Goal: Task Accomplishment & Management: Complete application form

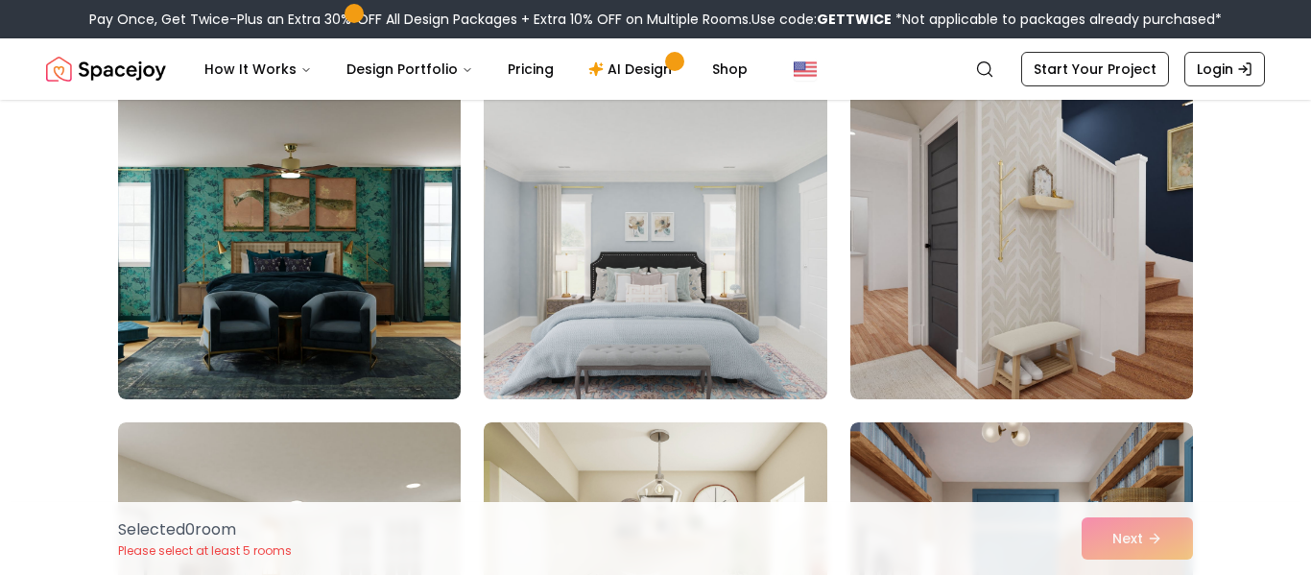
scroll to position [187, 0]
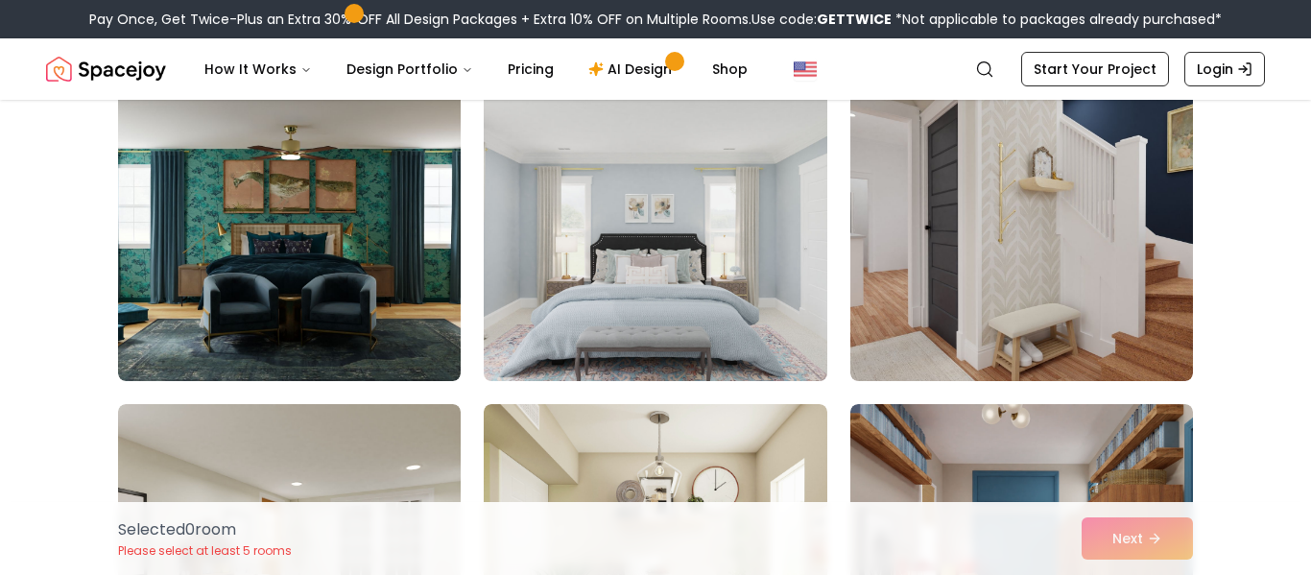
click at [647, 308] on img at bounding box center [655, 227] width 360 height 323
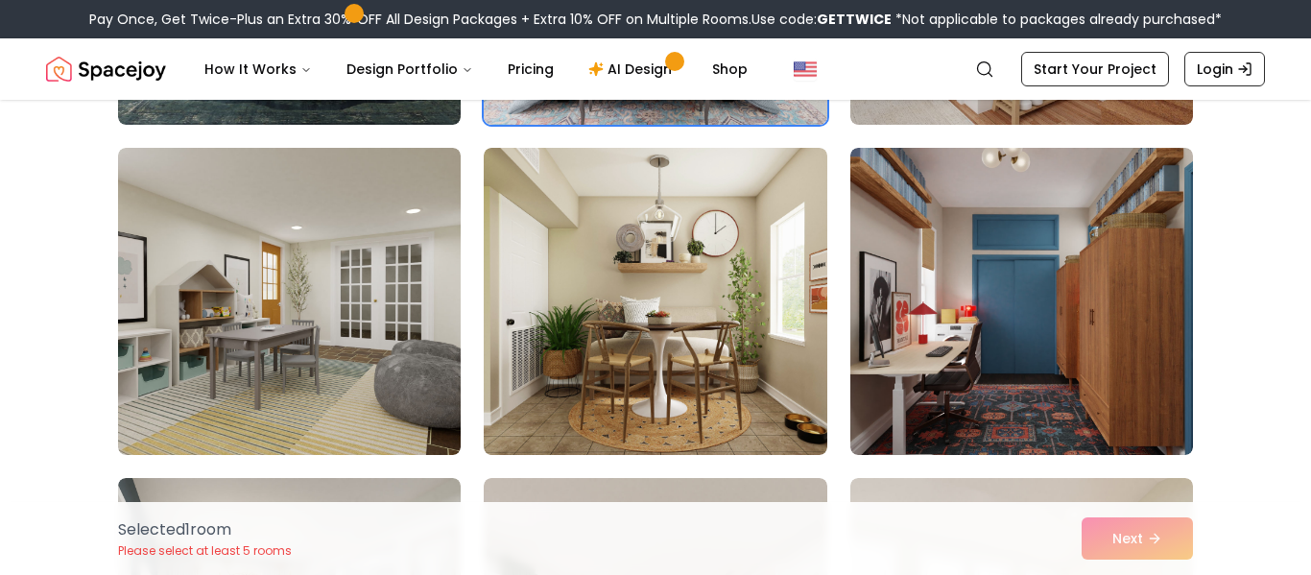
scroll to position [452, 0]
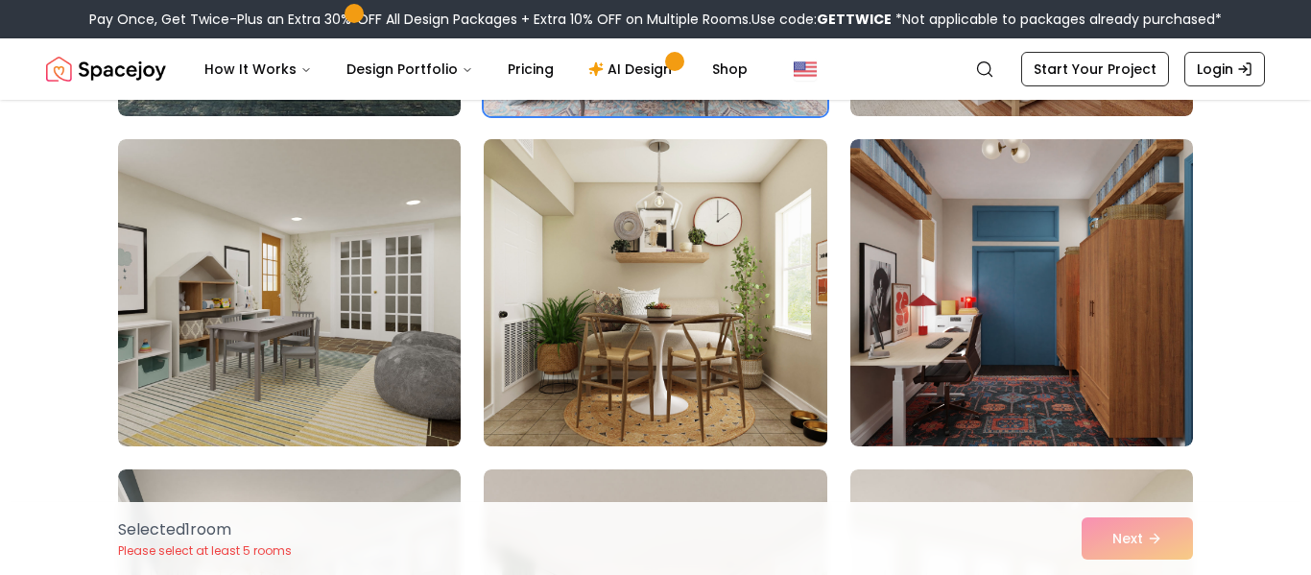
click at [633, 343] on img at bounding box center [655, 293] width 360 height 323
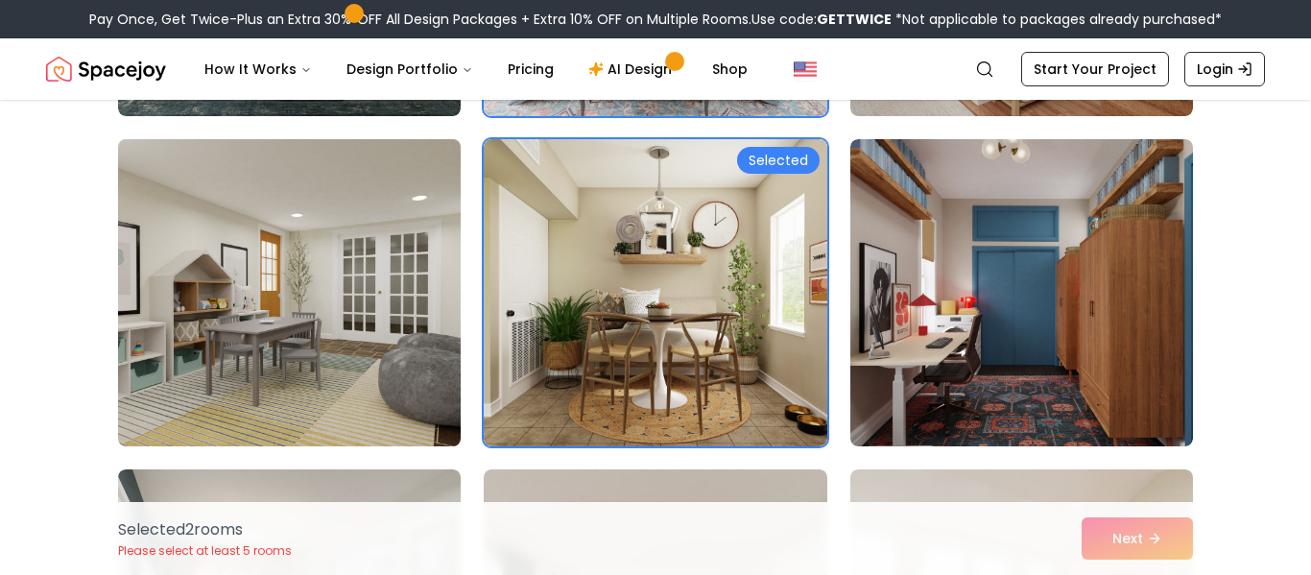
click at [363, 358] on img at bounding box center [289, 293] width 360 height 323
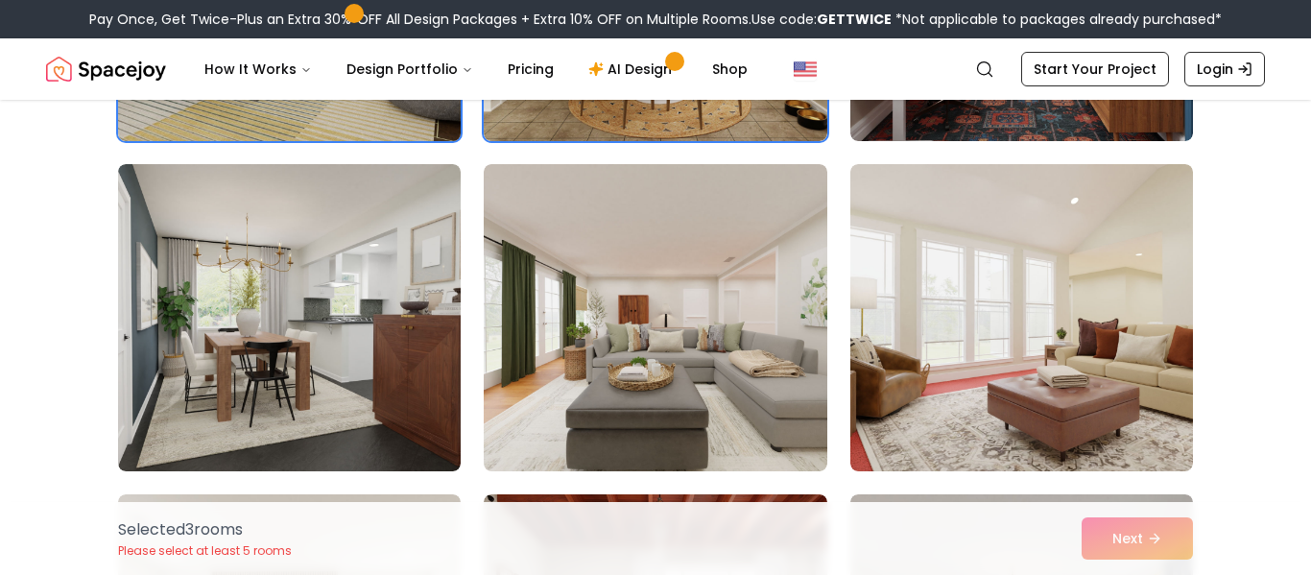
scroll to position [758, 0]
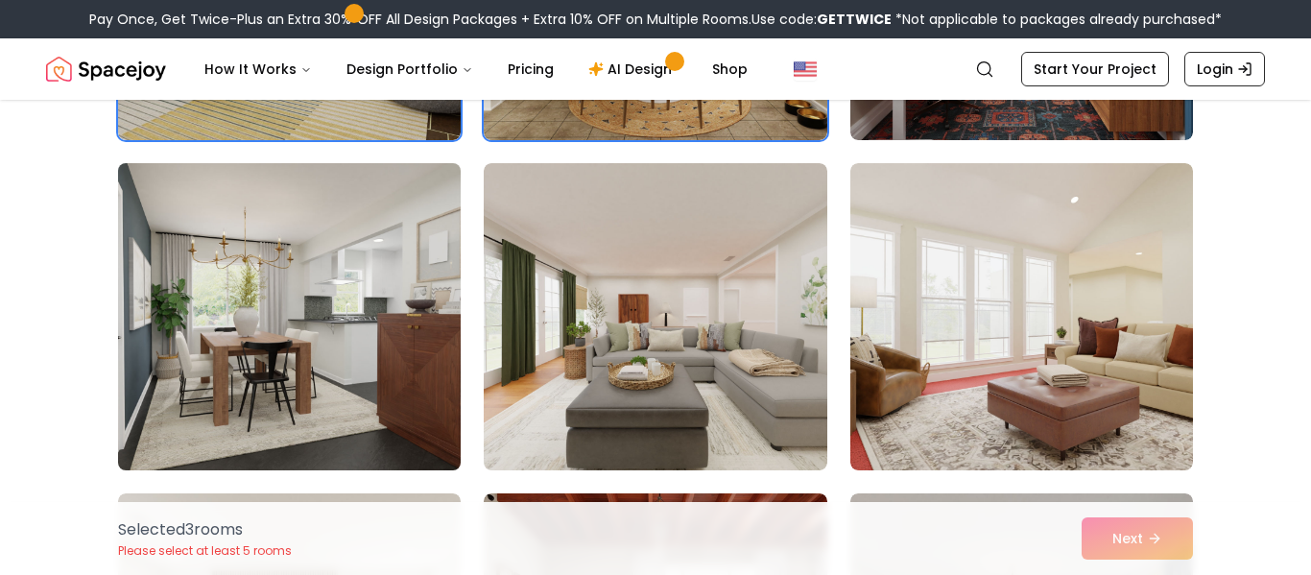
click at [346, 306] on img at bounding box center [289, 317] width 360 height 323
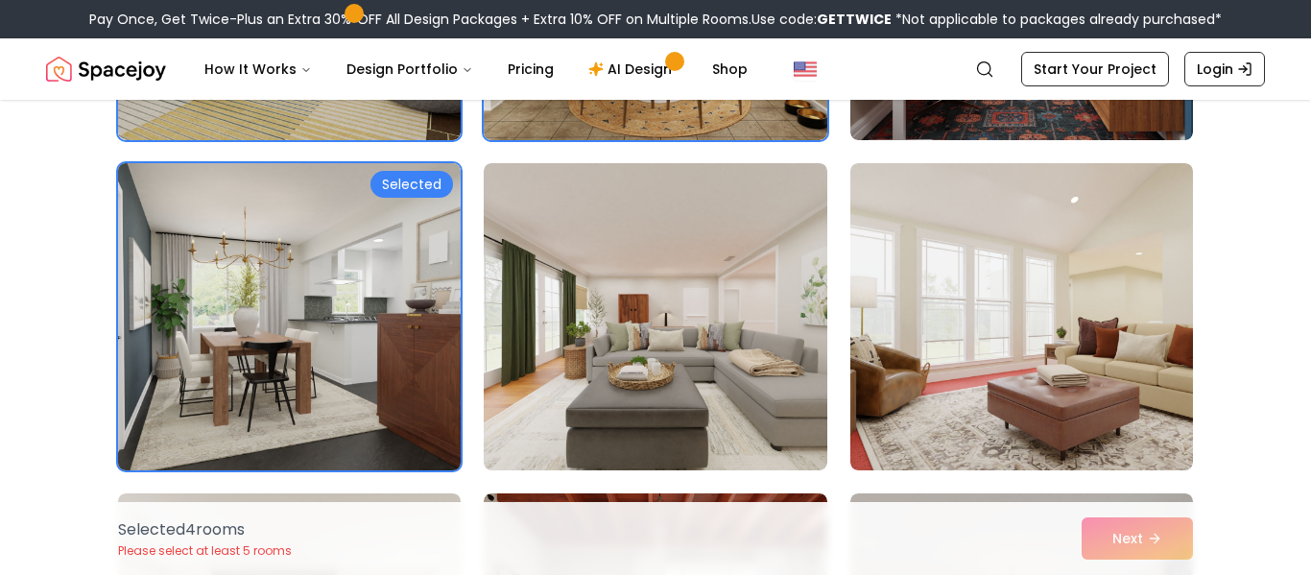
scroll to position [944, 0]
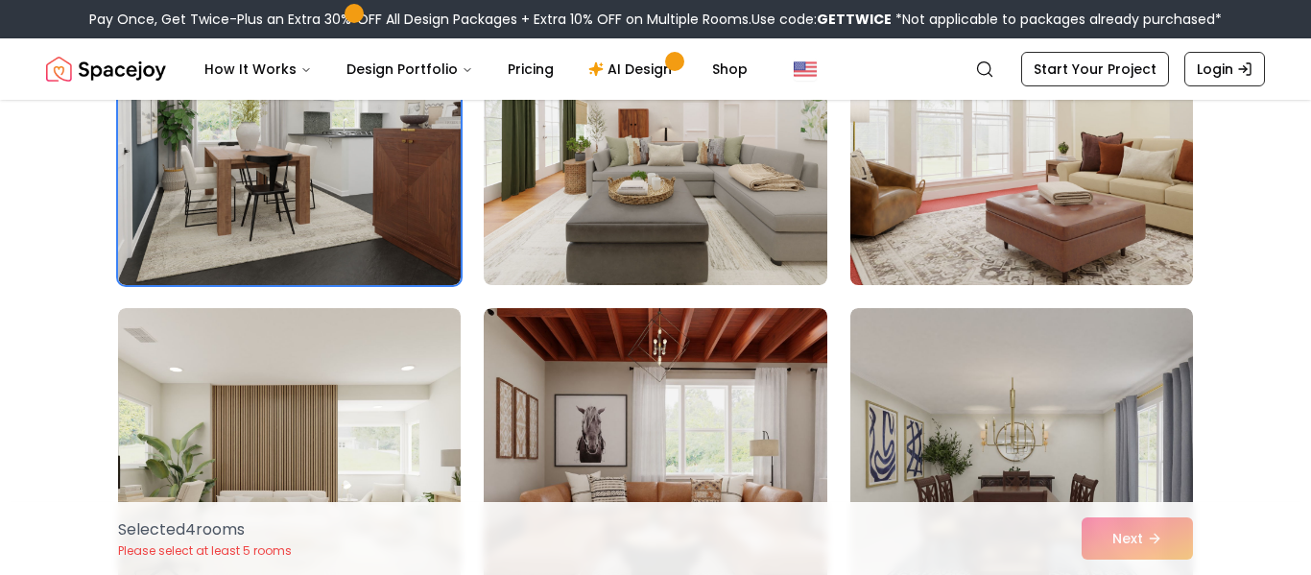
click at [955, 174] on img at bounding box center [1022, 131] width 360 height 323
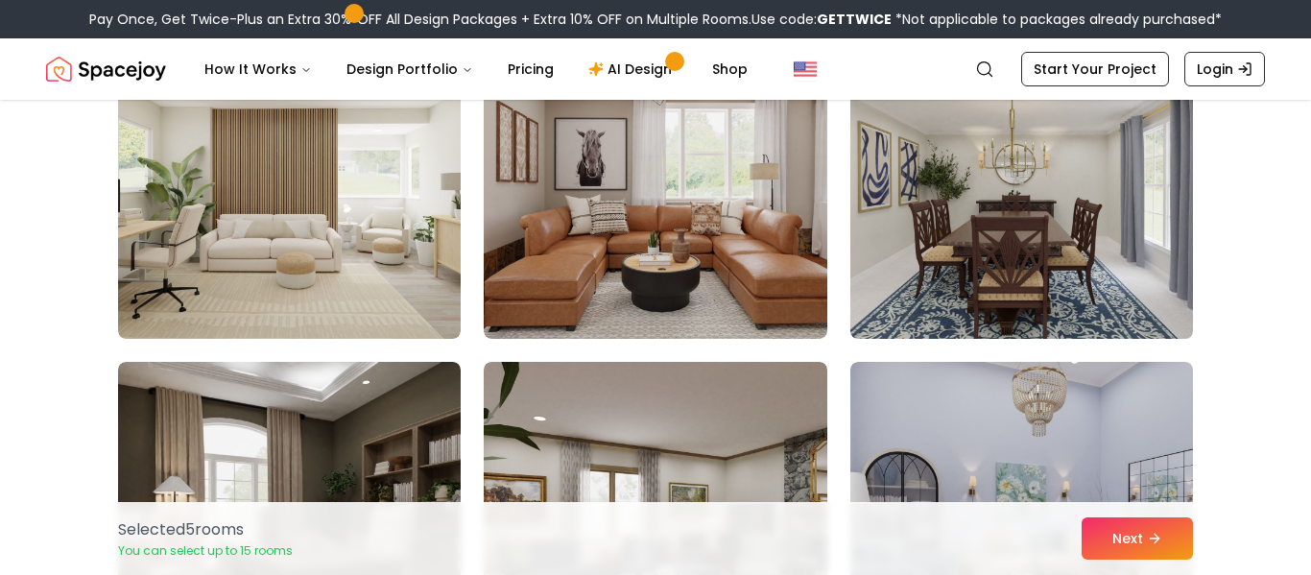
scroll to position [1245, 0]
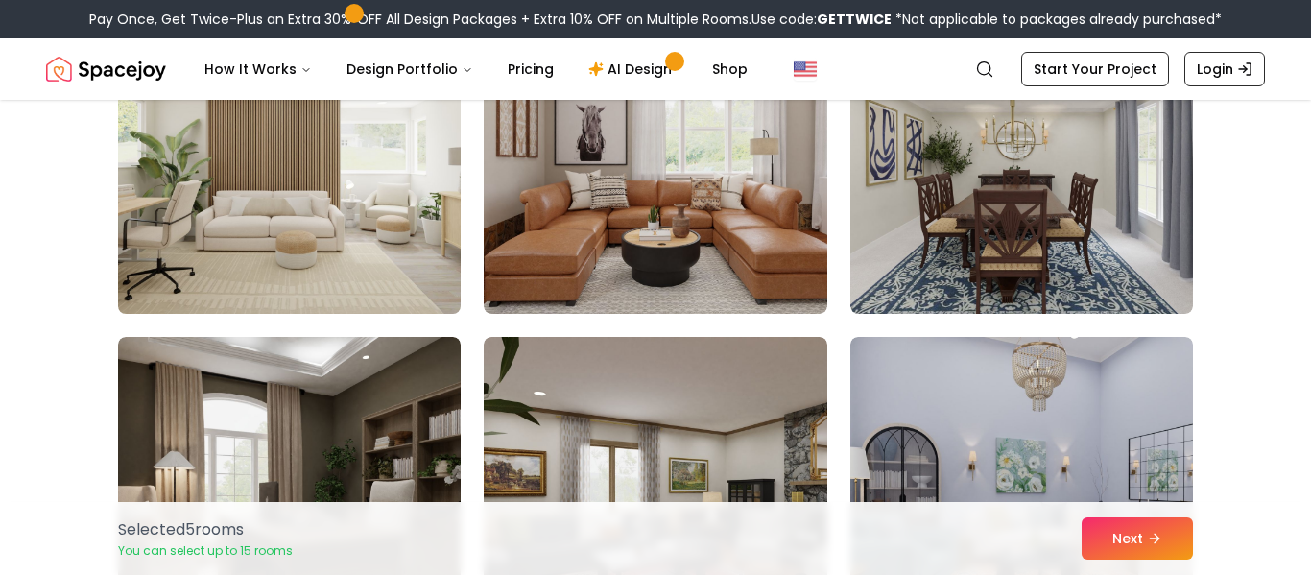
click at [346, 214] on img at bounding box center [289, 160] width 360 height 323
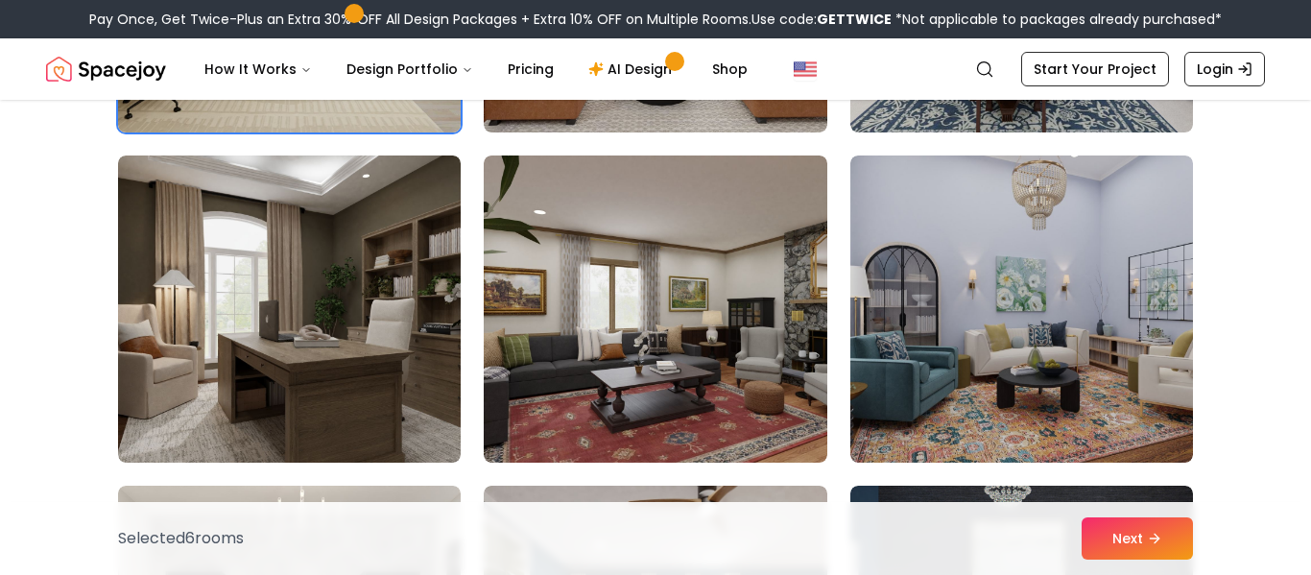
scroll to position [1436, 0]
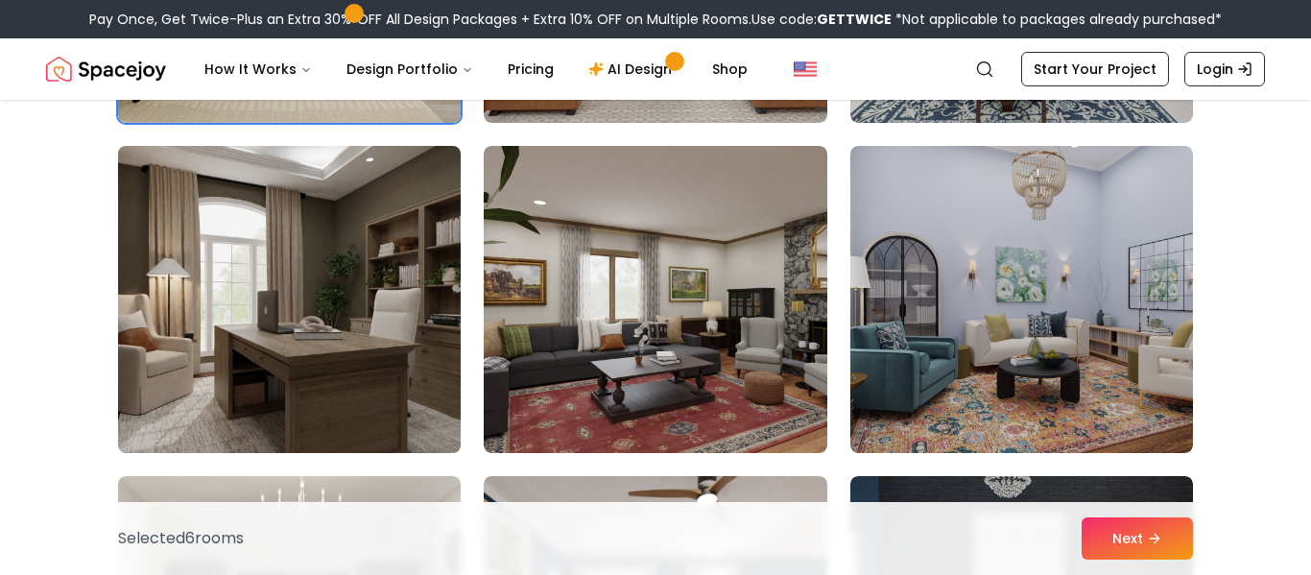
click at [281, 335] on img at bounding box center [289, 299] width 360 height 323
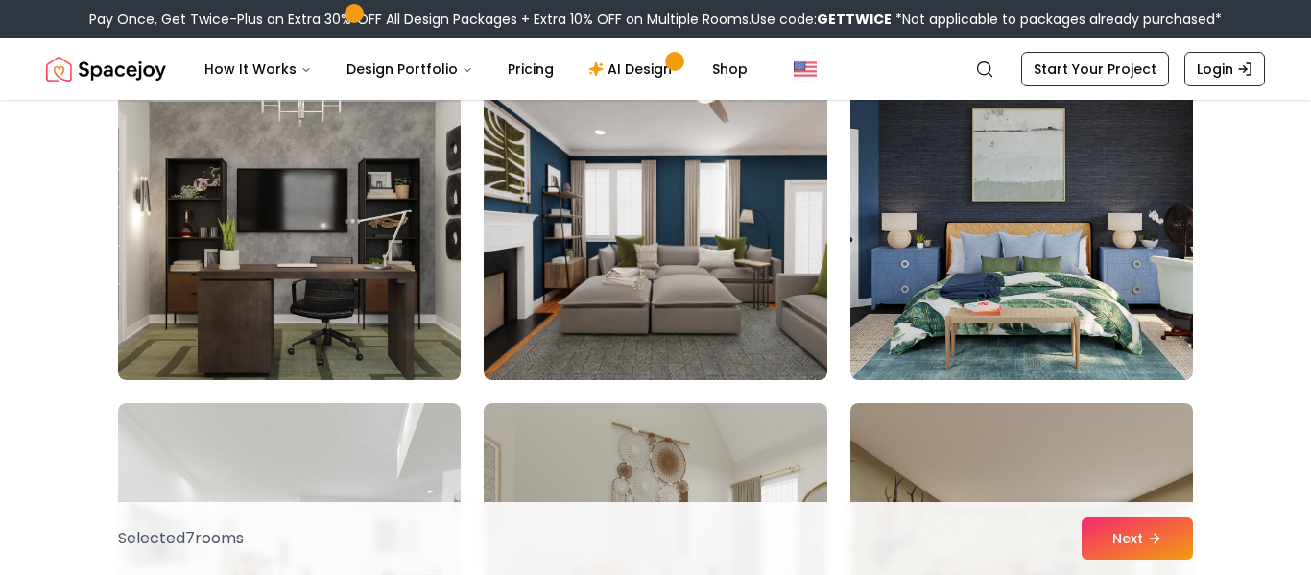
scroll to position [1841, 0]
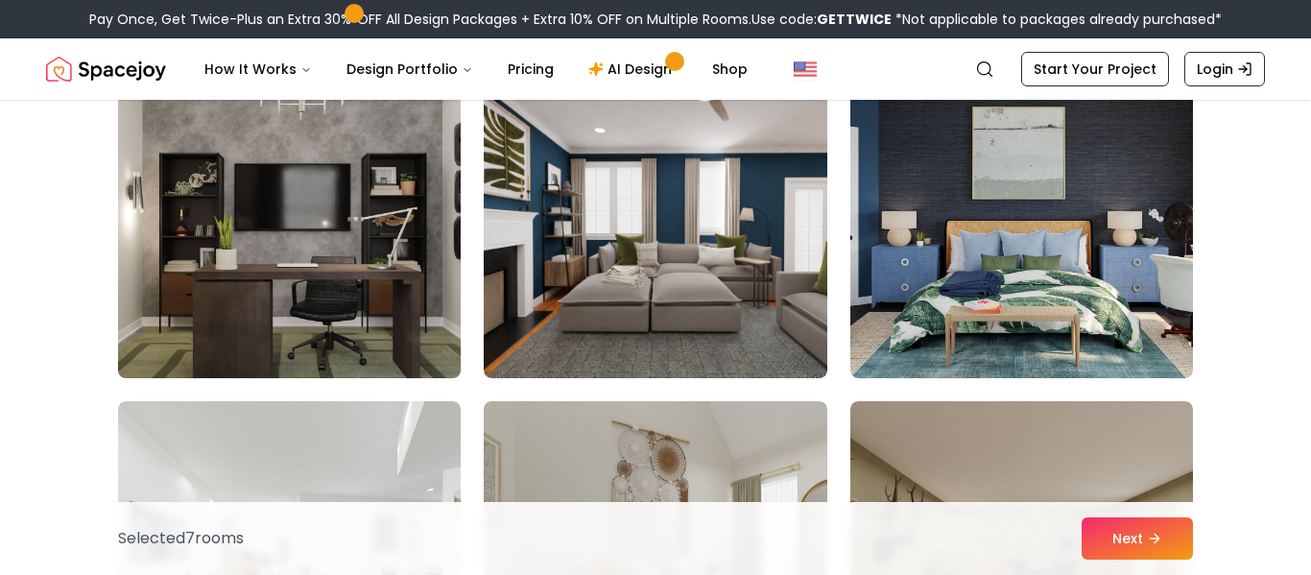
click at [333, 315] on img at bounding box center [289, 224] width 360 height 323
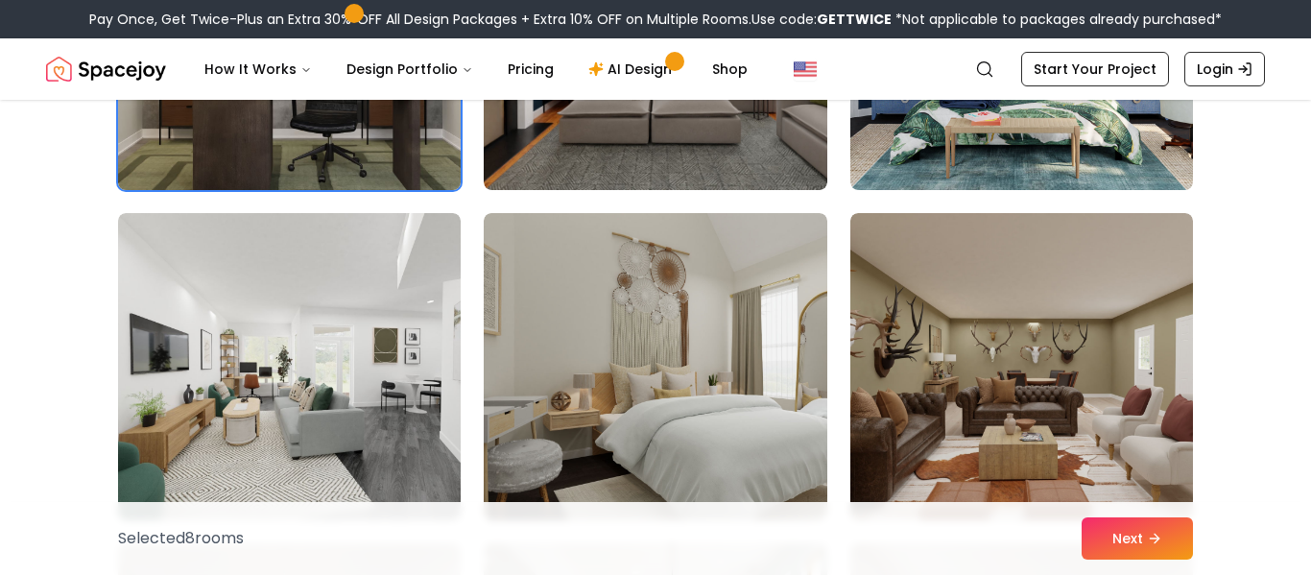
scroll to position [2035, 0]
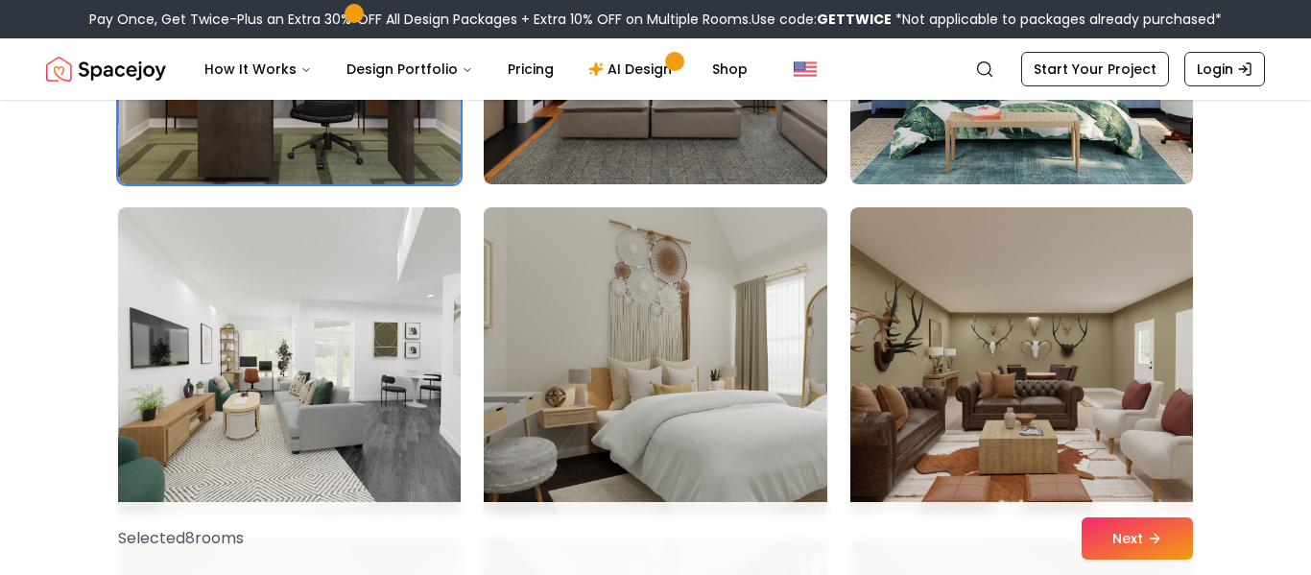
click at [582, 328] on img at bounding box center [655, 361] width 360 height 323
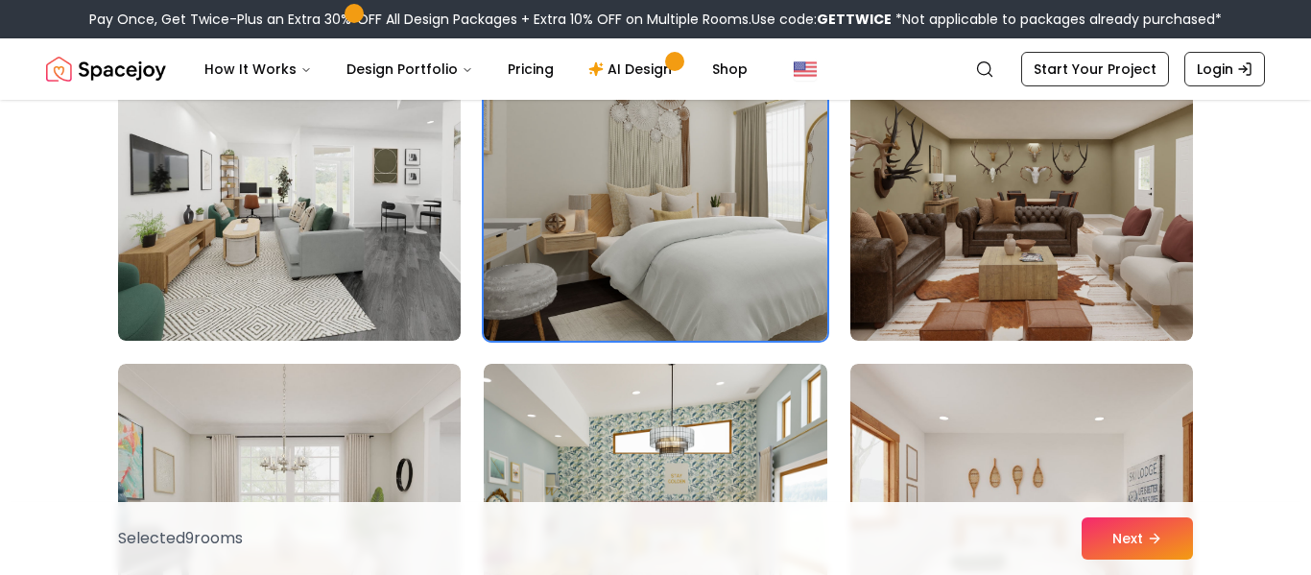
scroll to position [2214, 0]
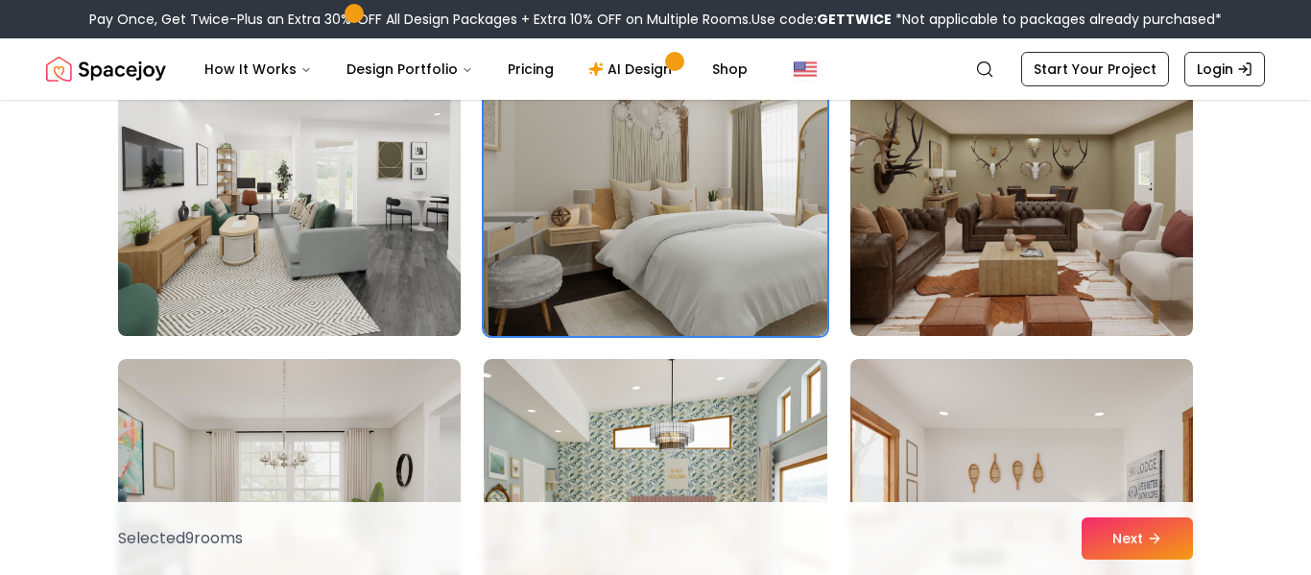
click at [282, 258] on img at bounding box center [289, 182] width 360 height 323
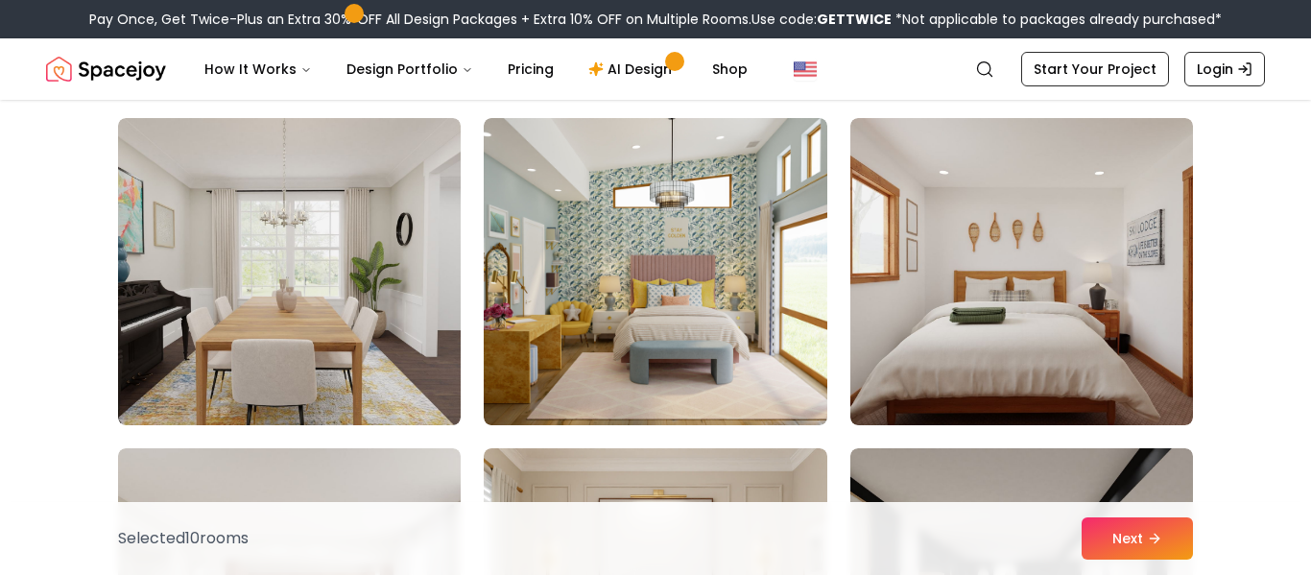
scroll to position [2456, 0]
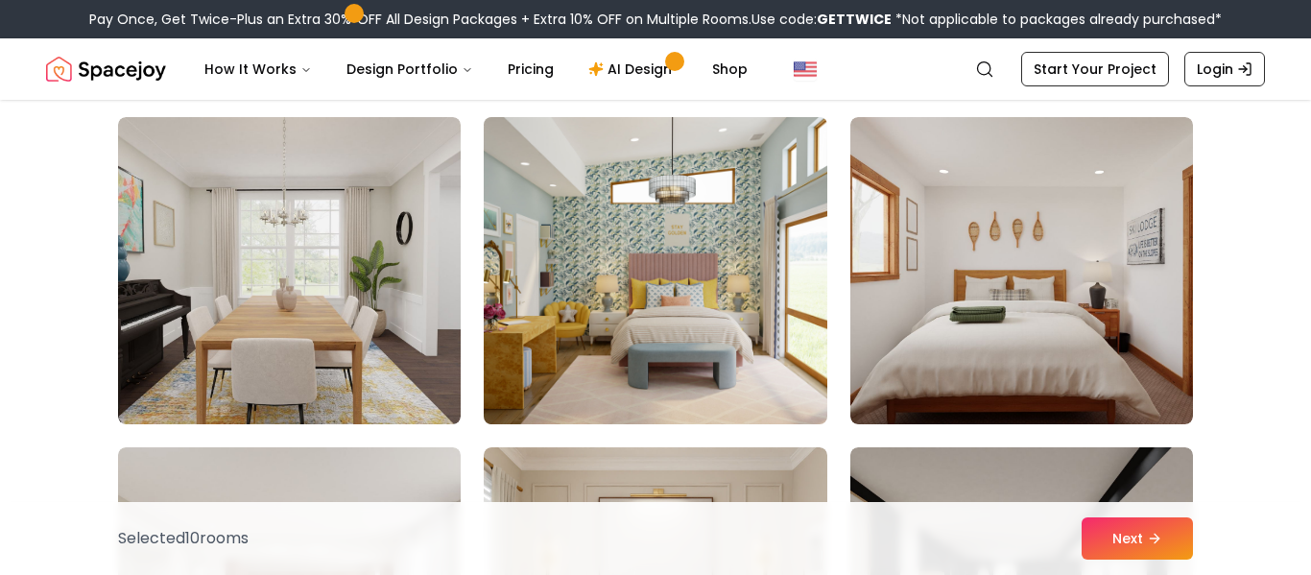
click at [652, 324] on img at bounding box center [655, 270] width 360 height 323
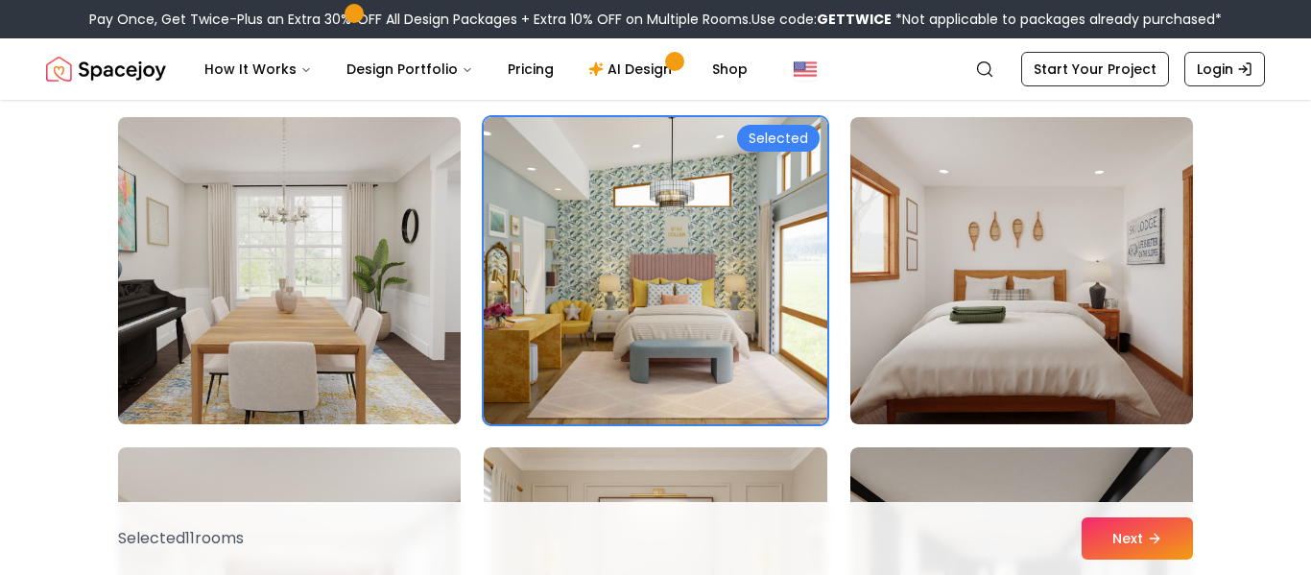
click at [344, 328] on img at bounding box center [289, 270] width 360 height 323
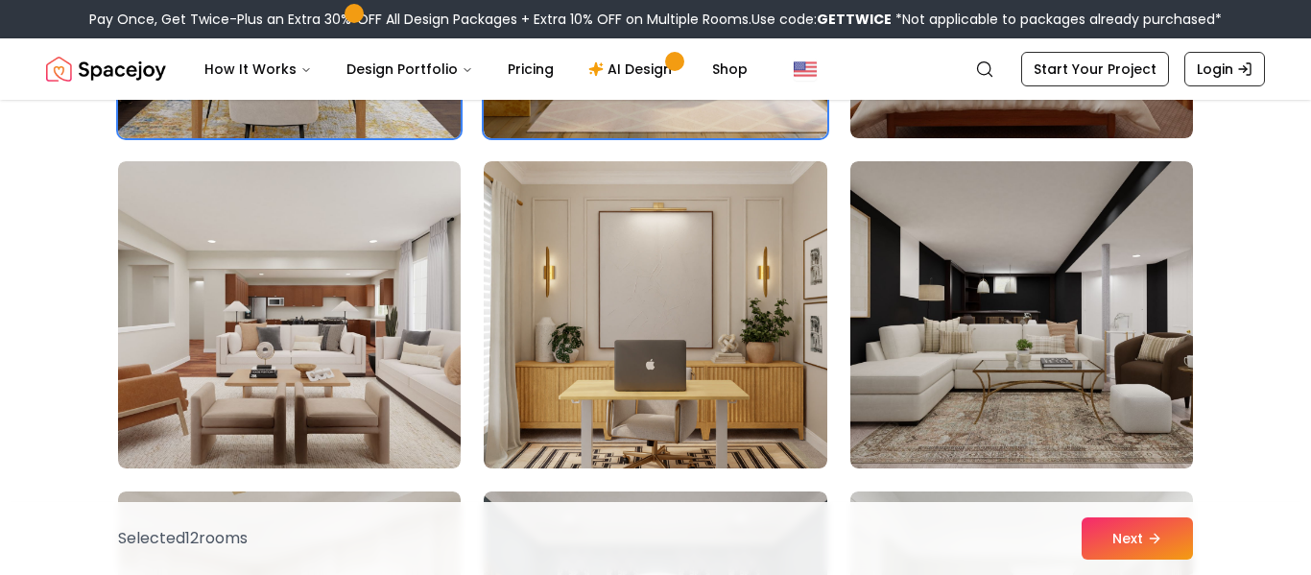
scroll to position [2744, 0]
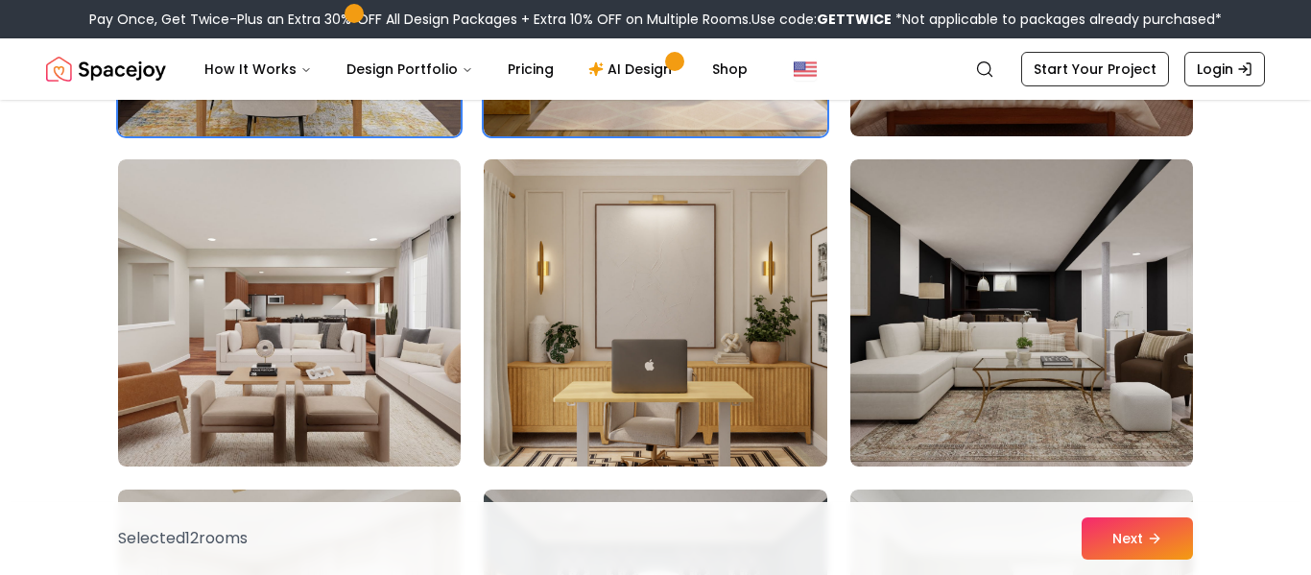
click at [628, 367] on img at bounding box center [655, 313] width 360 height 323
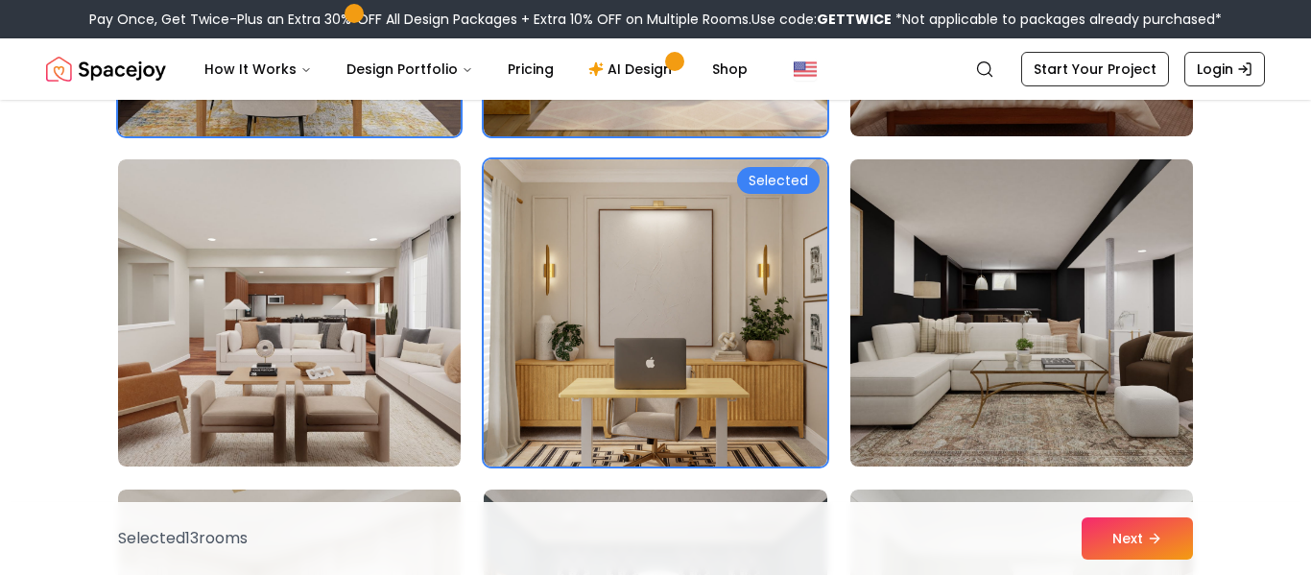
click at [1050, 317] on img at bounding box center [1022, 313] width 360 height 323
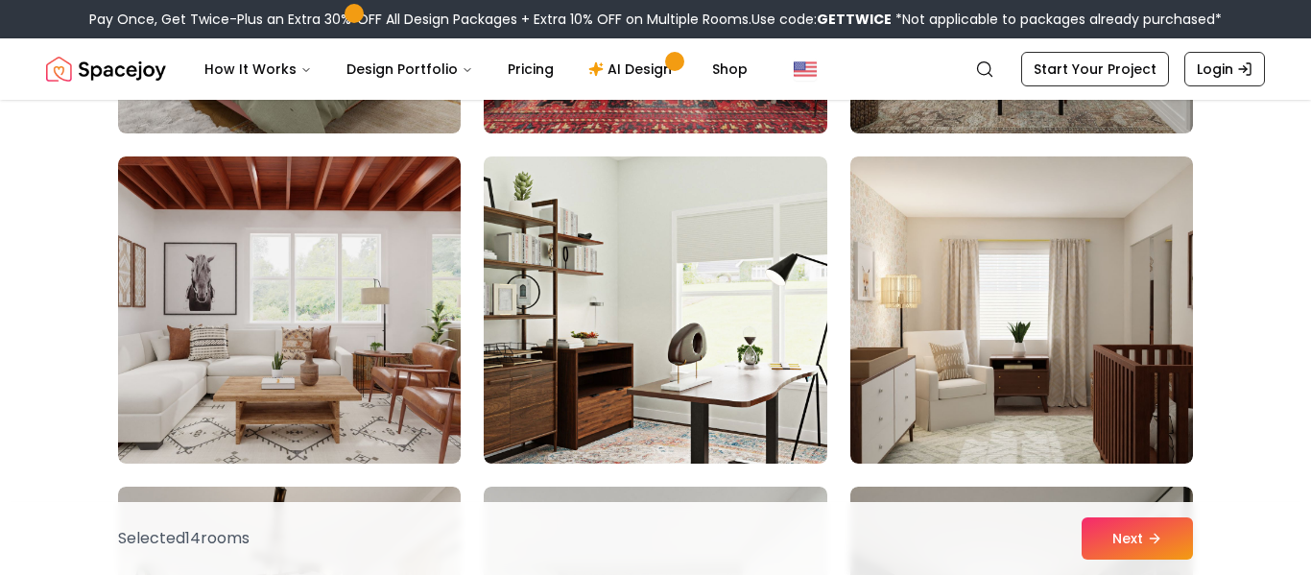
scroll to position [3408, 0]
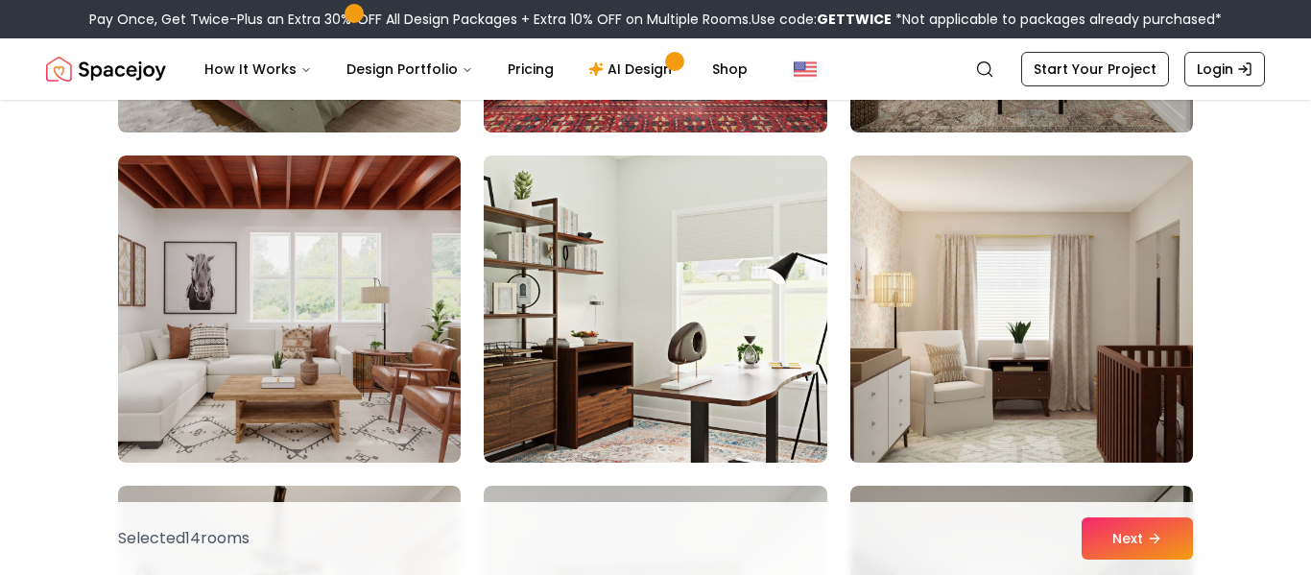
click at [1051, 316] on img at bounding box center [1022, 309] width 360 height 323
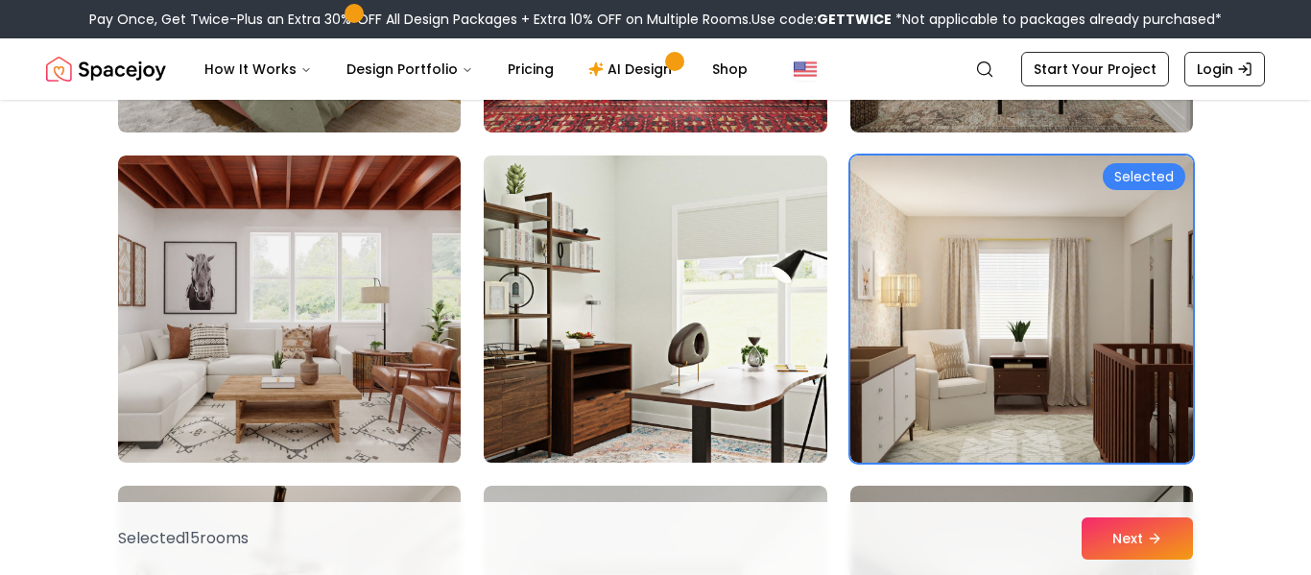
click at [680, 340] on img at bounding box center [655, 309] width 360 height 323
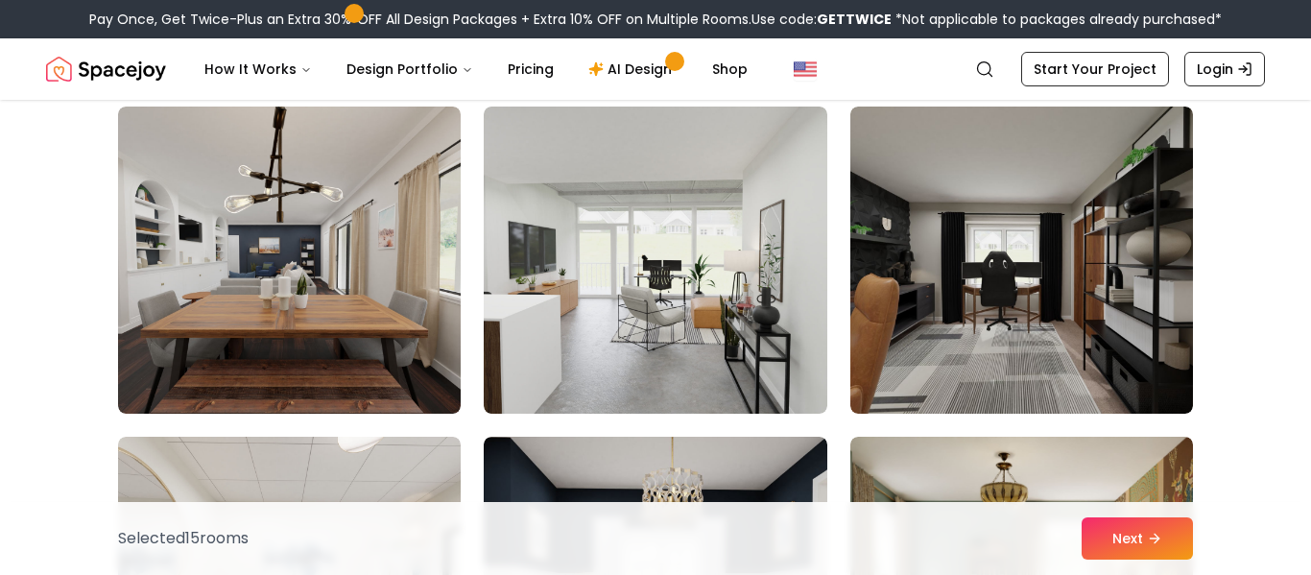
scroll to position [3790, 0]
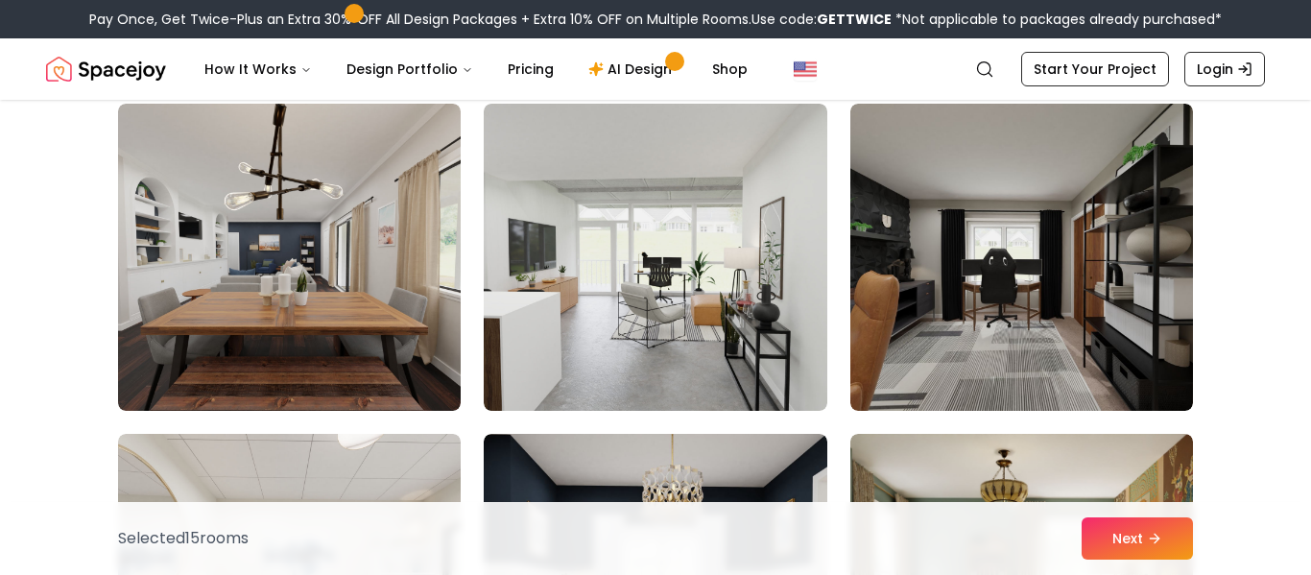
click at [403, 356] on img at bounding box center [289, 257] width 343 height 307
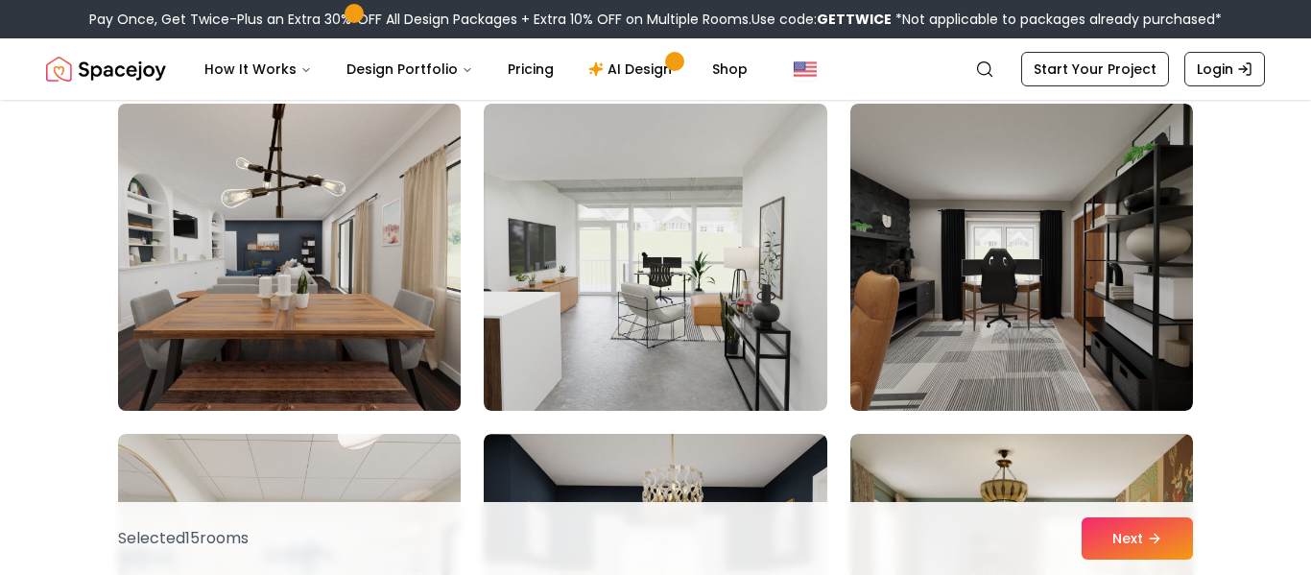
click at [336, 320] on img at bounding box center [289, 257] width 360 height 323
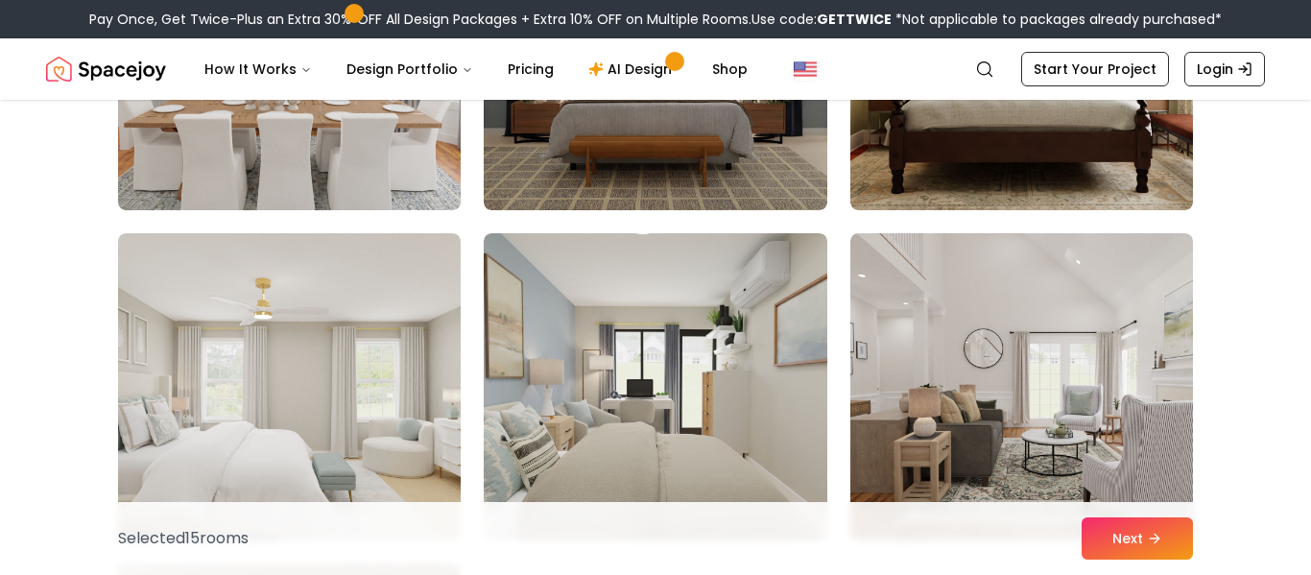
scroll to position [7345, 0]
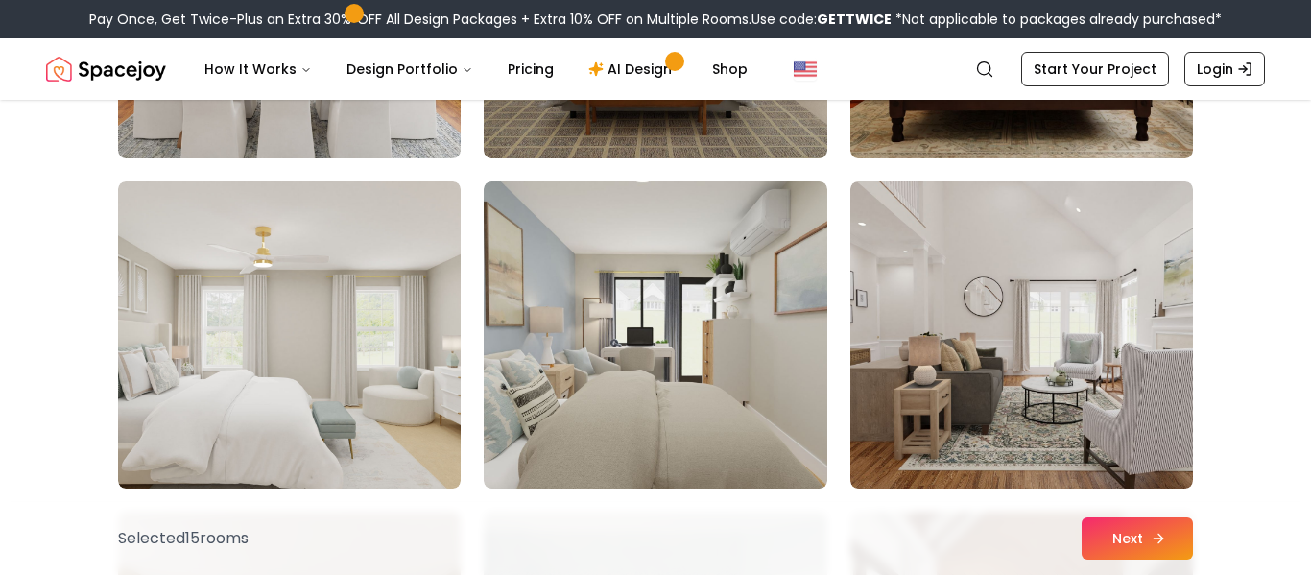
click at [1115, 527] on button "Next" at bounding box center [1137, 538] width 111 height 42
